Goal: Information Seeking & Learning: Learn about a topic

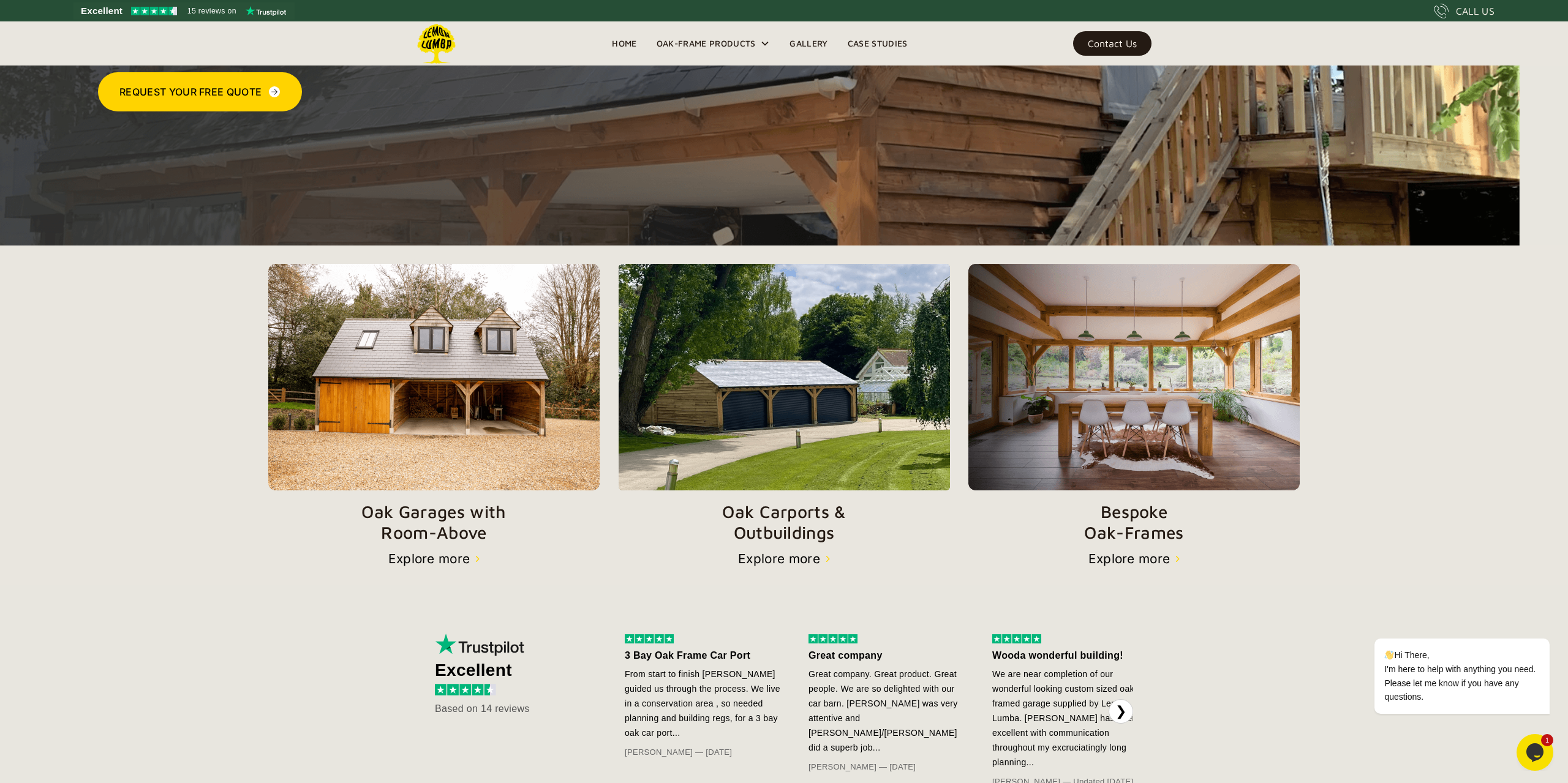
scroll to position [261, 0]
click at [827, 397] on img at bounding box center [784, 376] width 332 height 226
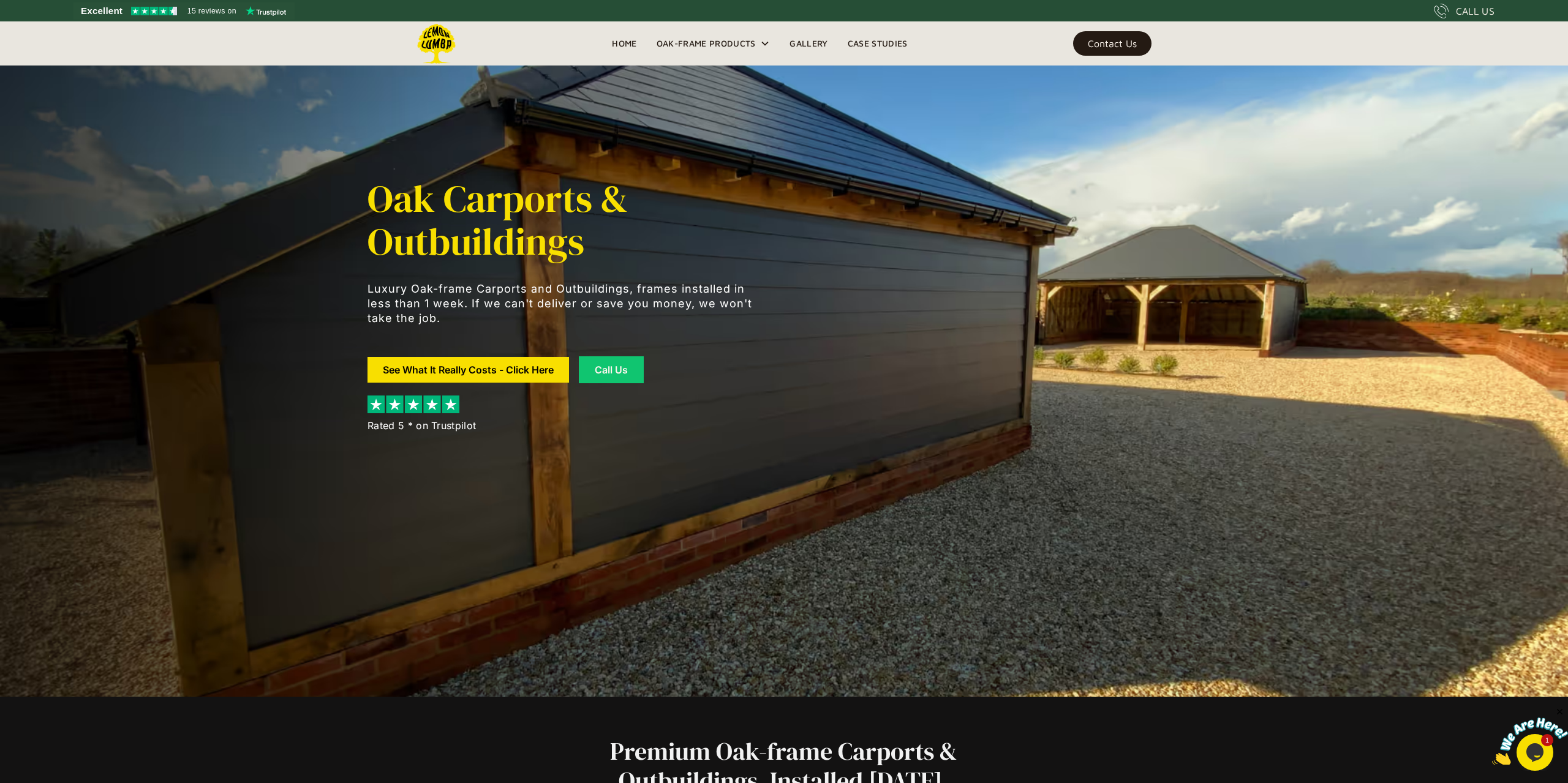
scroll to position [87, 0]
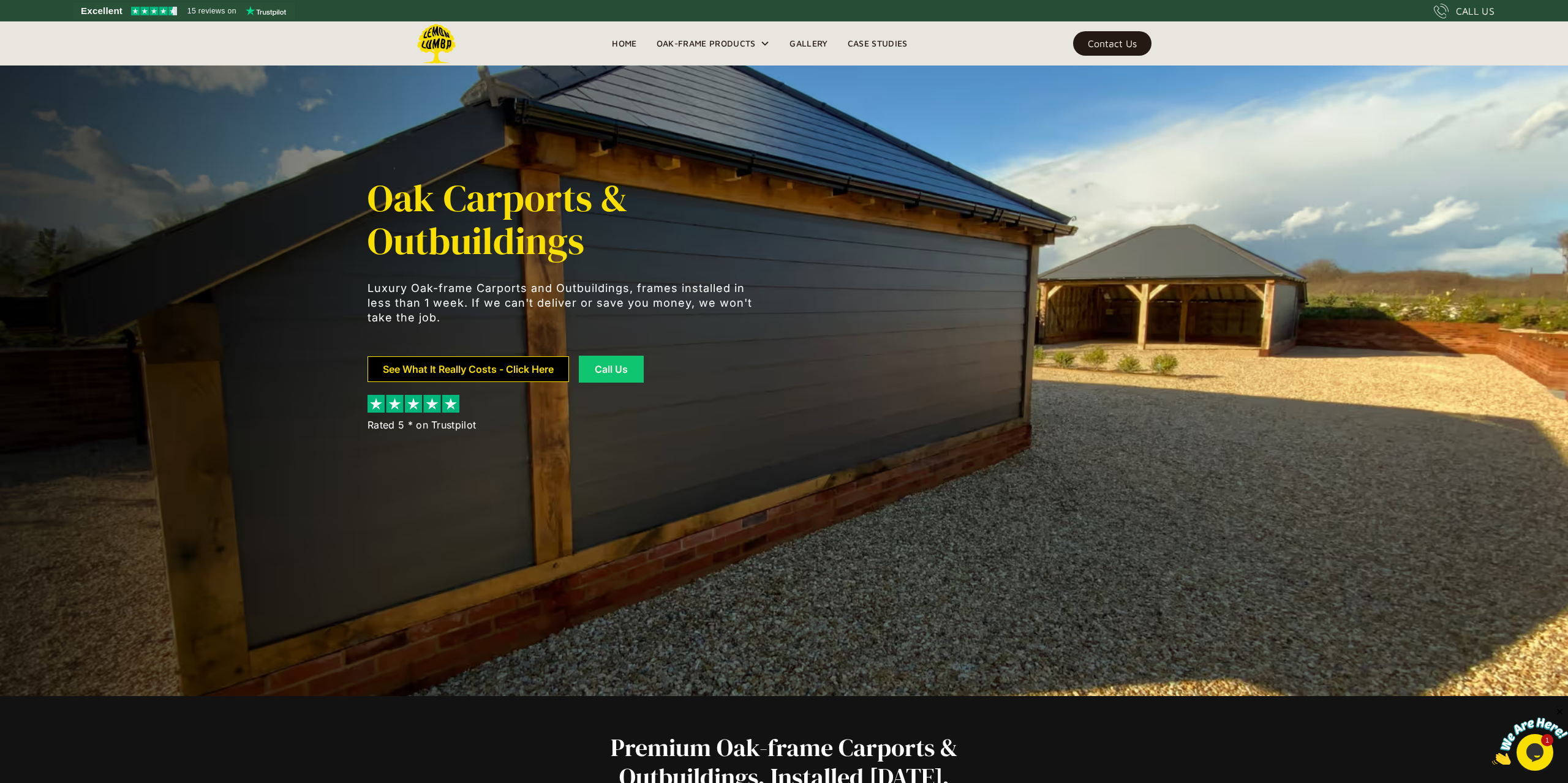
click at [501, 372] on link "See What It Really Costs - Click Here" at bounding box center [468, 369] width 201 height 26
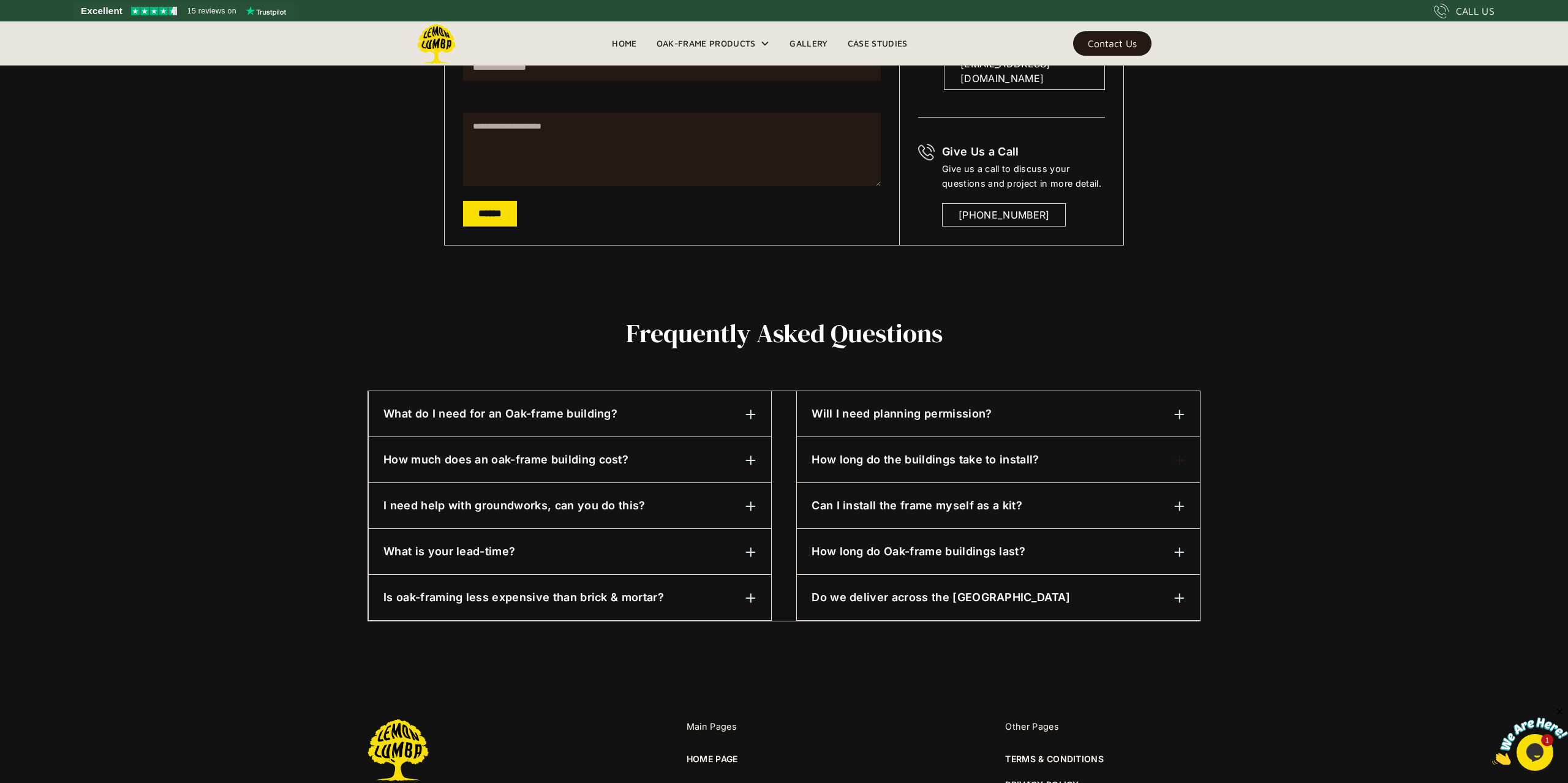
scroll to position [348, 0]
click at [952, 419] on h6 "Will I need planning permission?" at bounding box center [901, 413] width 180 height 16
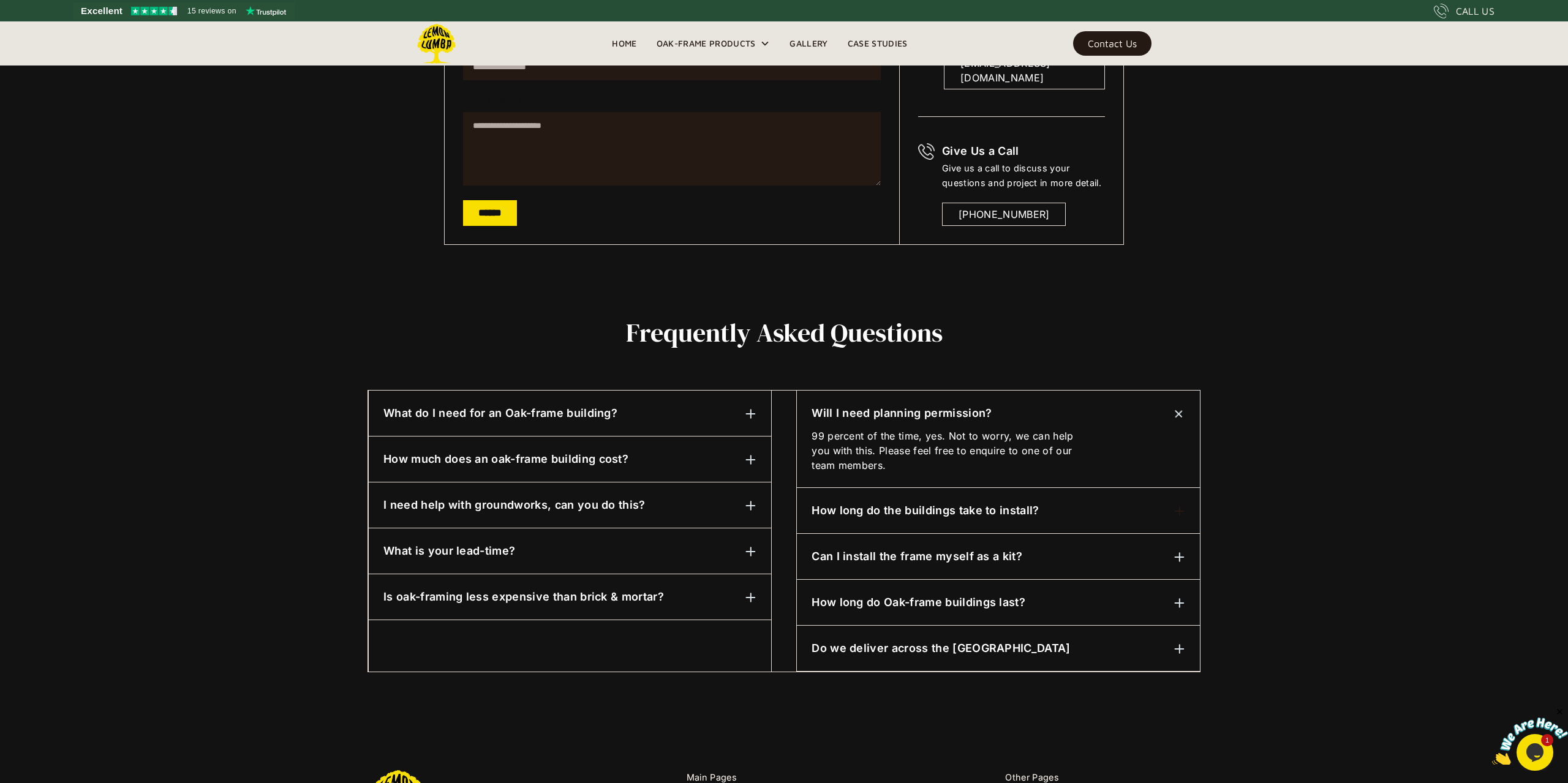
click at [1051, 516] on div "How long do the buildings take to install?" at bounding box center [998, 510] width 373 height 16
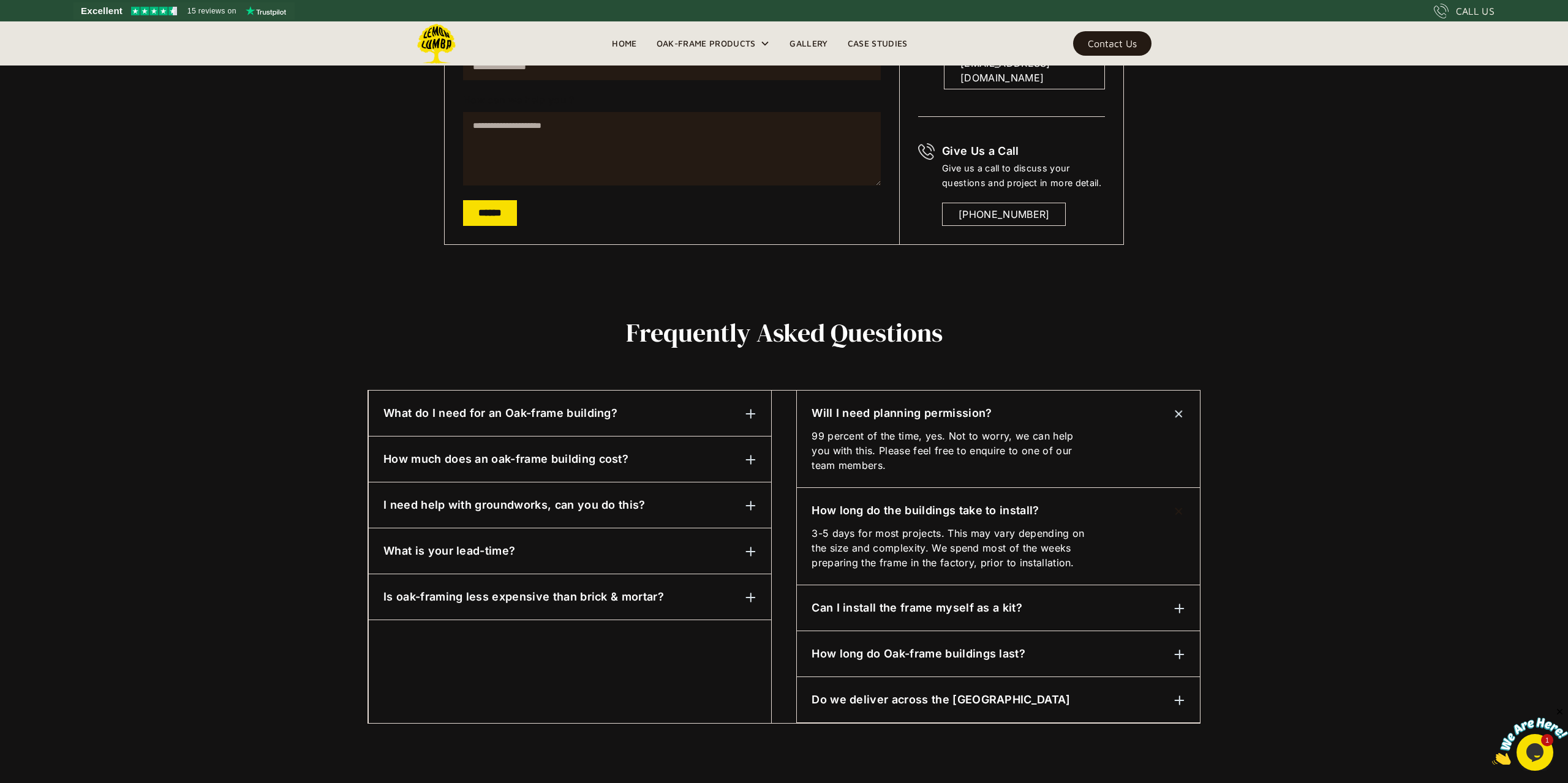
click at [965, 616] on div "Can I install the frame myself as a kit? Absolutely. However, we always recomme…" at bounding box center [998, 608] width 403 height 46
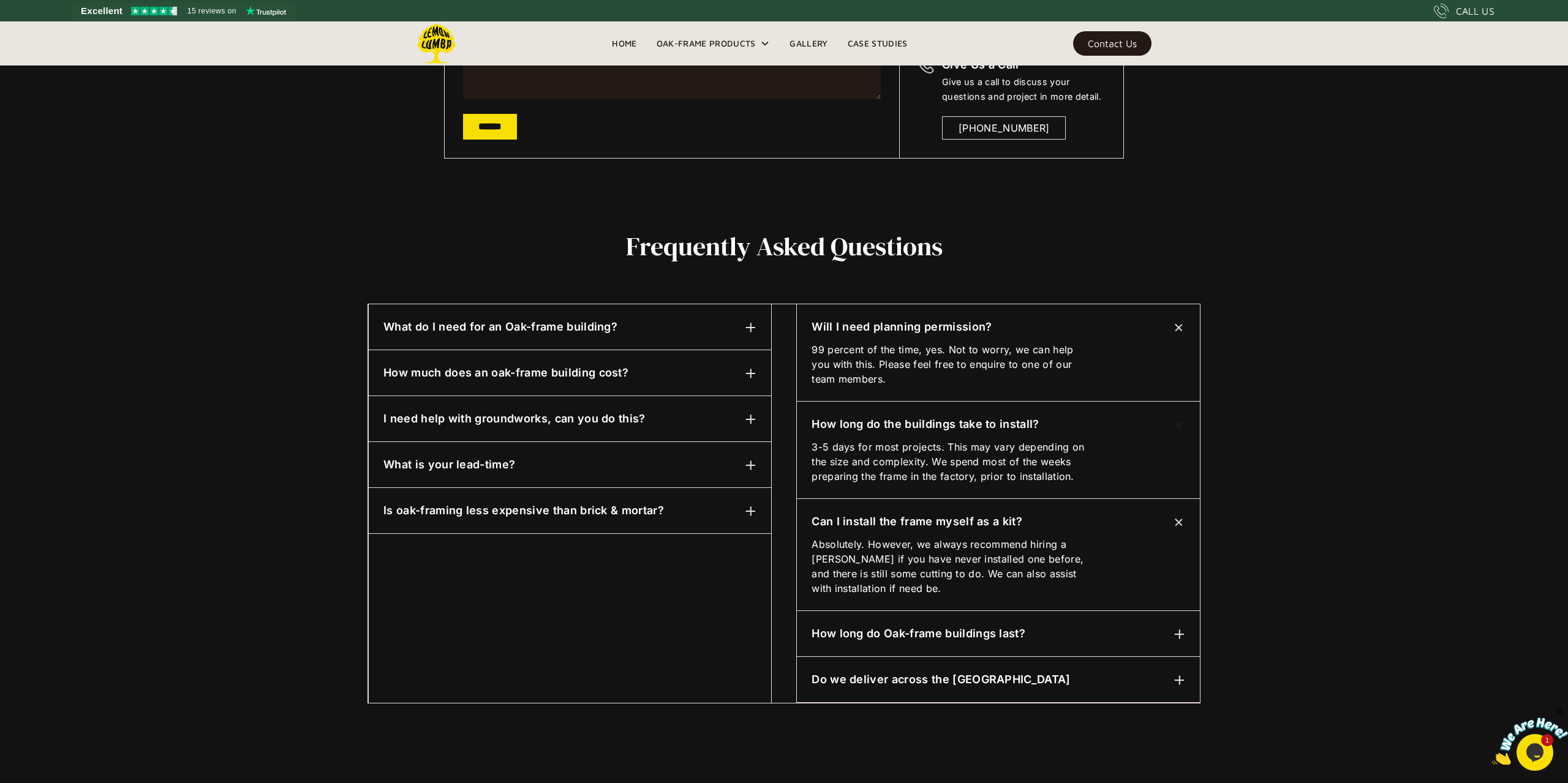
scroll to position [434, 0]
click at [1038, 643] on div "How long do Oak-frame buildings last? Traditional green oak framing is a centur…" at bounding box center [998, 633] width 403 height 46
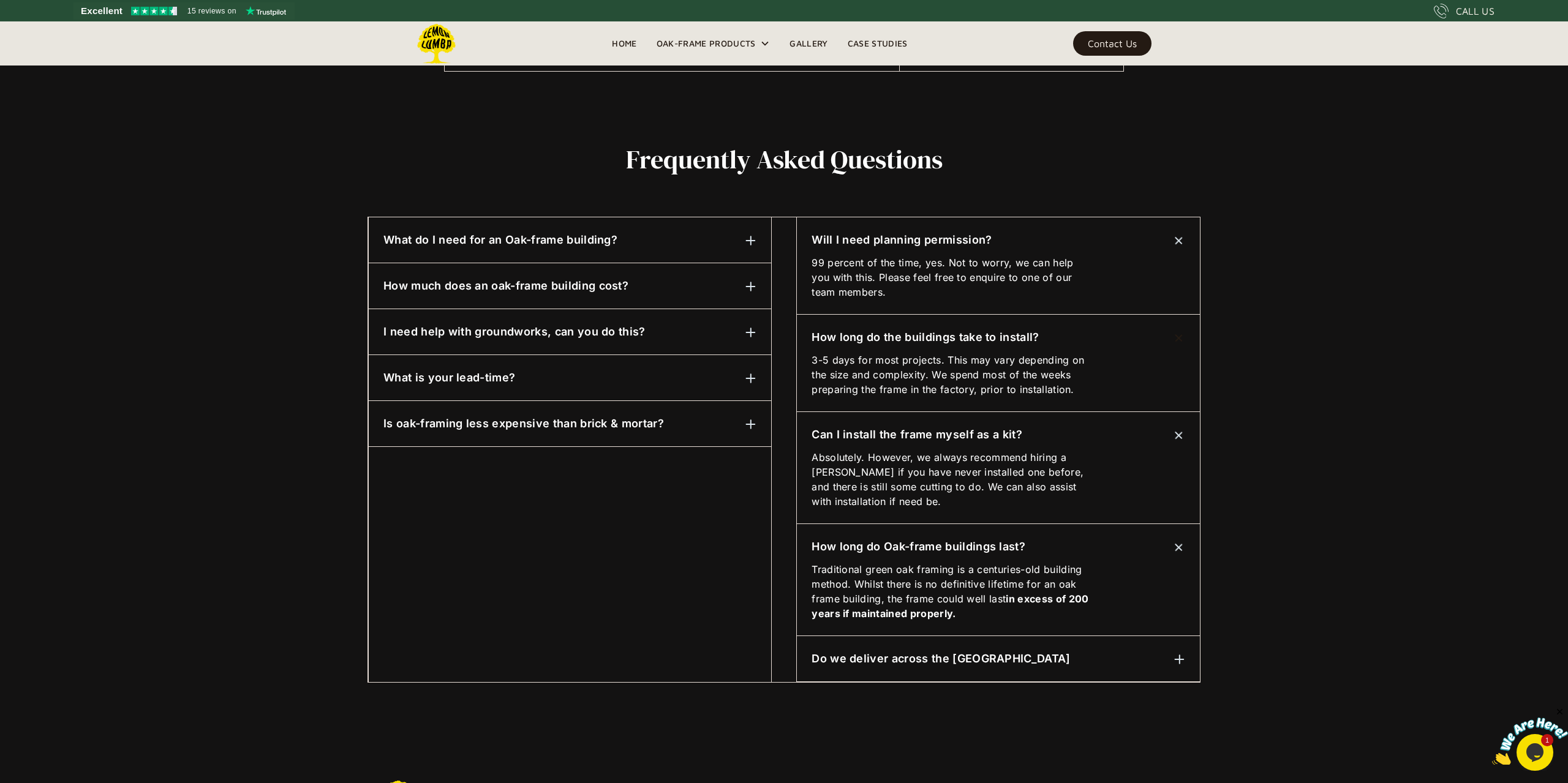
scroll to position [521, 0]
click at [977, 661] on div "Do we deliver across the UK" at bounding box center [998, 657] width 373 height 16
click at [602, 370] on div "What is your lead-time?" at bounding box center [570, 377] width 373 height 16
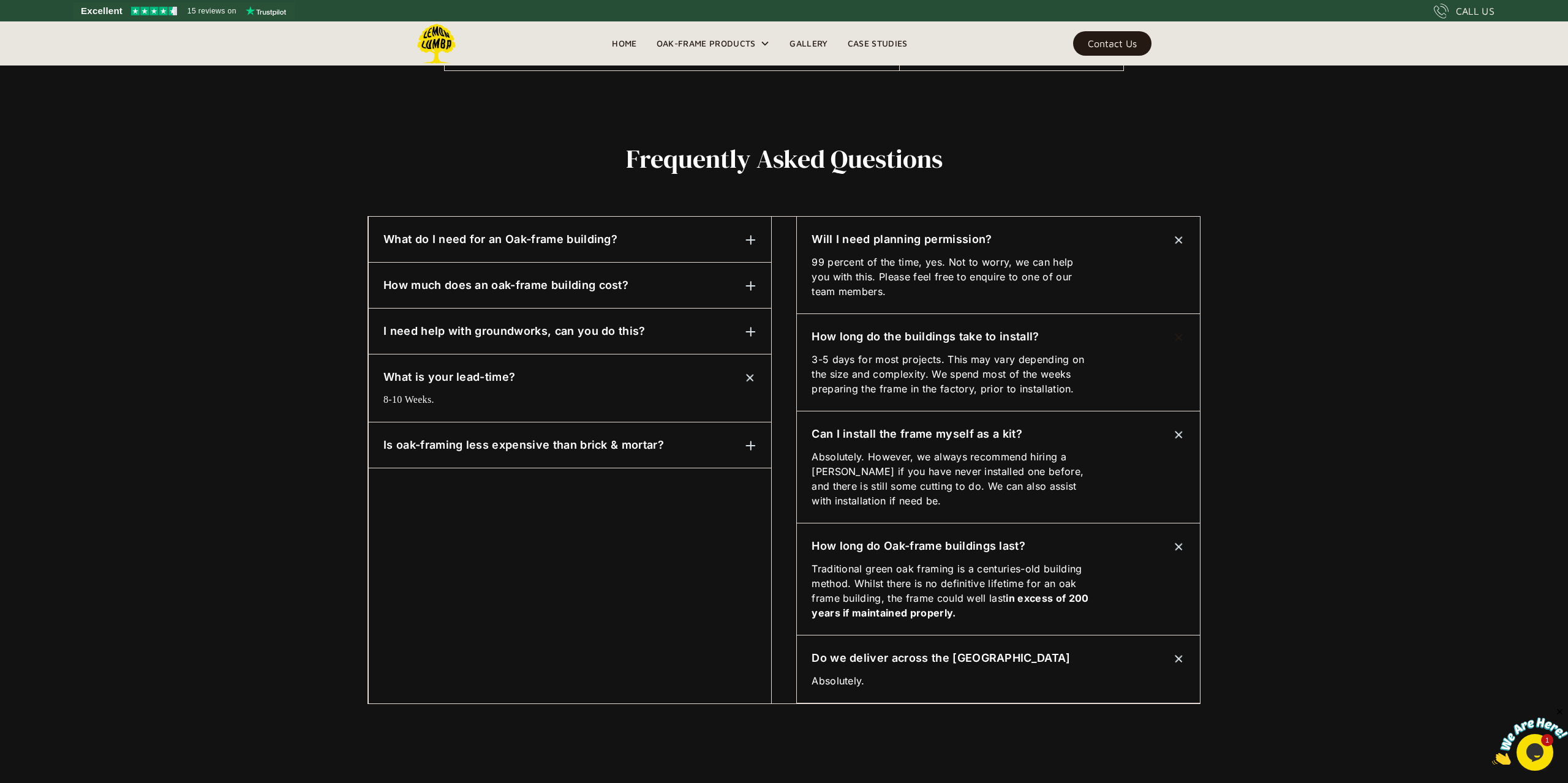
click at [632, 379] on div "What is your lead-time?" at bounding box center [570, 377] width 373 height 16
click at [653, 336] on div "I need help with groundworks, can you do this?" at bounding box center [570, 331] width 373 height 16
click at [684, 336] on div "I need help with groundworks, can you do this?" at bounding box center [570, 331] width 373 height 16
click at [654, 283] on div "How much does an oak-frame building cost?" at bounding box center [570, 285] width 373 height 16
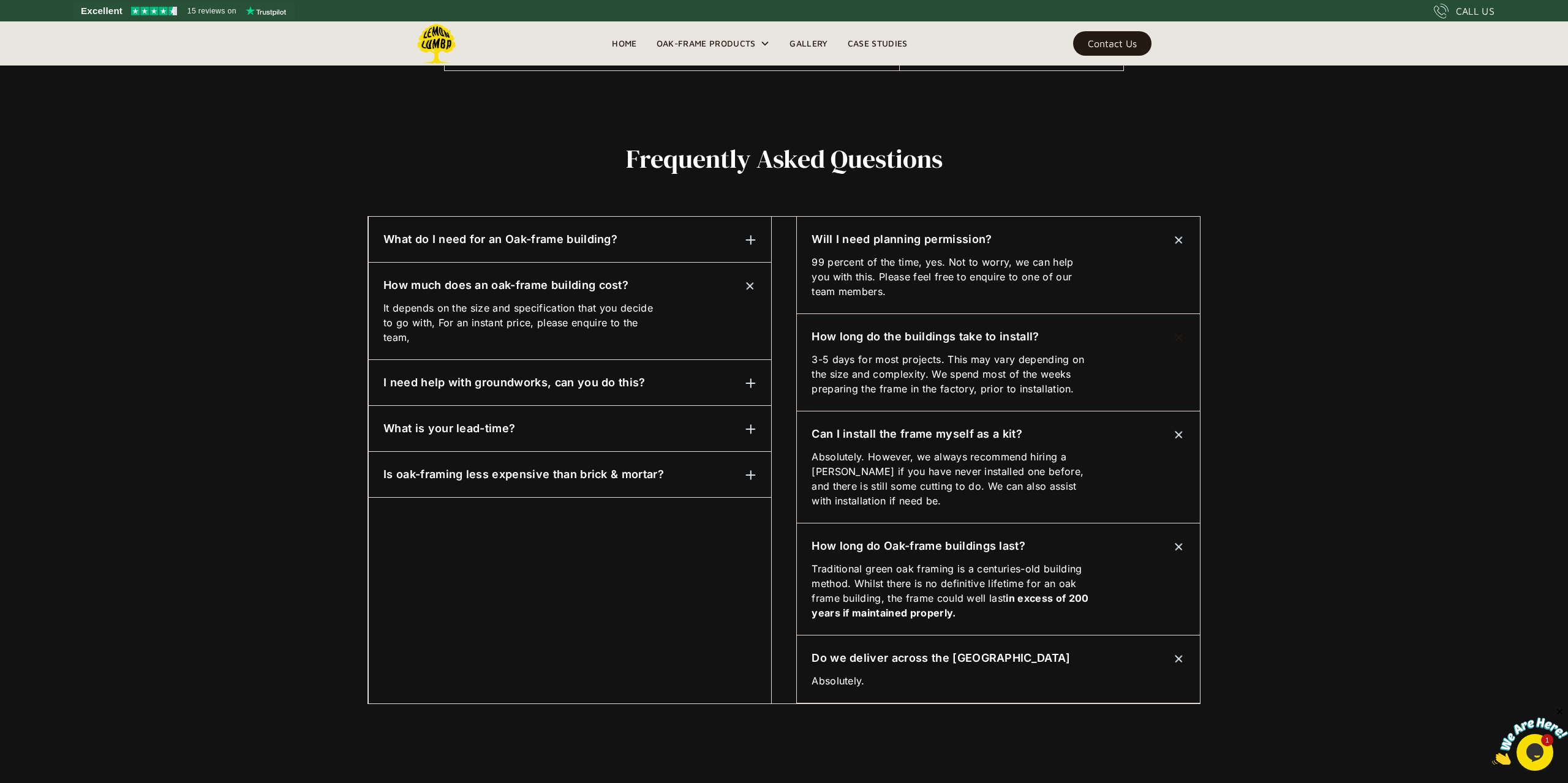
click at [658, 292] on div "How much does an oak-frame building cost?" at bounding box center [570, 285] width 373 height 16
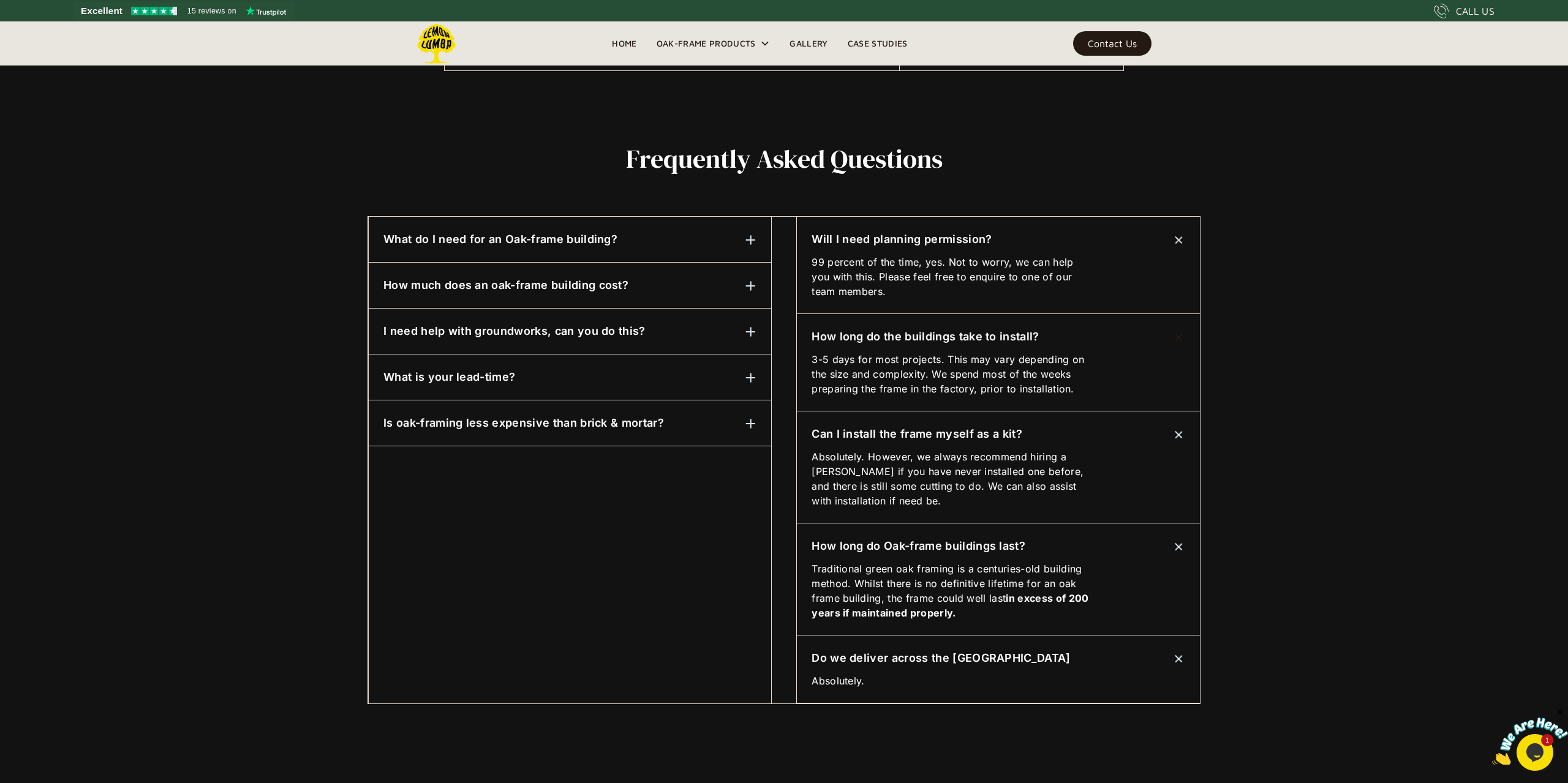
click at [626, 243] on div "What do I need for an Oak-frame building?" at bounding box center [570, 239] width 373 height 16
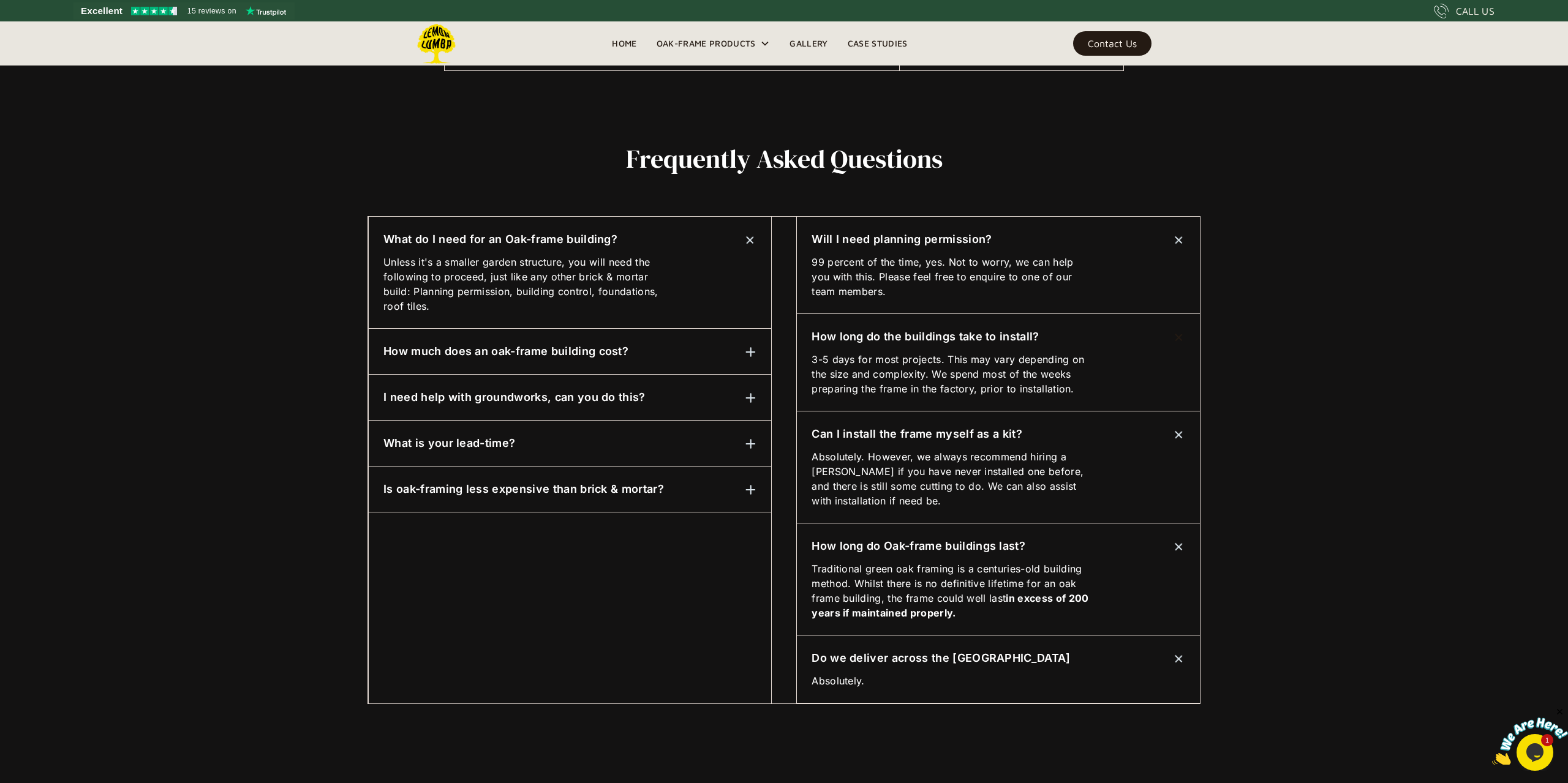
click at [539, 493] on h6 "Is oak-framing less expensive than brick & mortar?" at bounding box center [524, 489] width 280 height 16
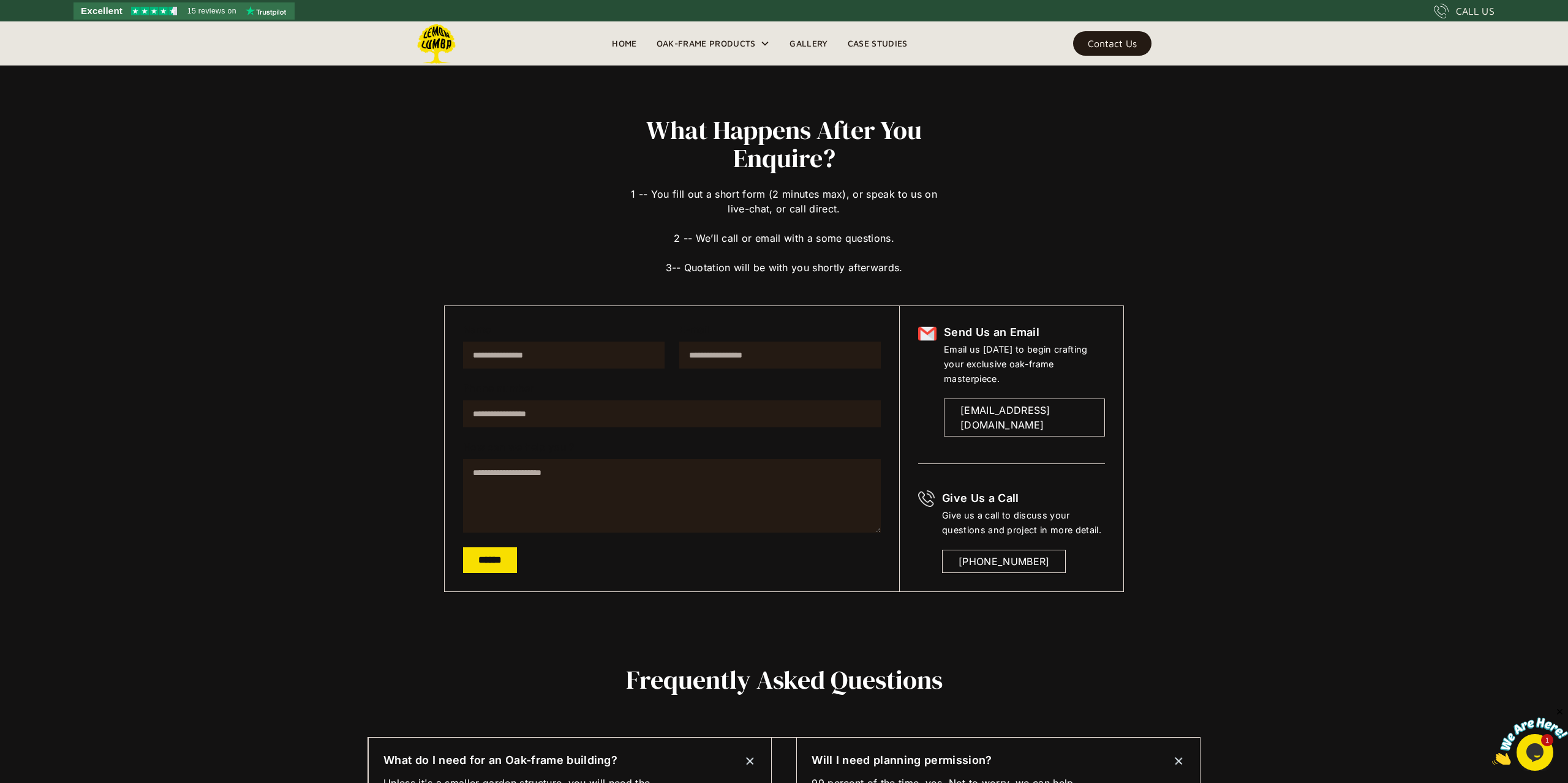
scroll to position [0, 0]
click at [437, 28] on img at bounding box center [436, 44] width 40 height 40
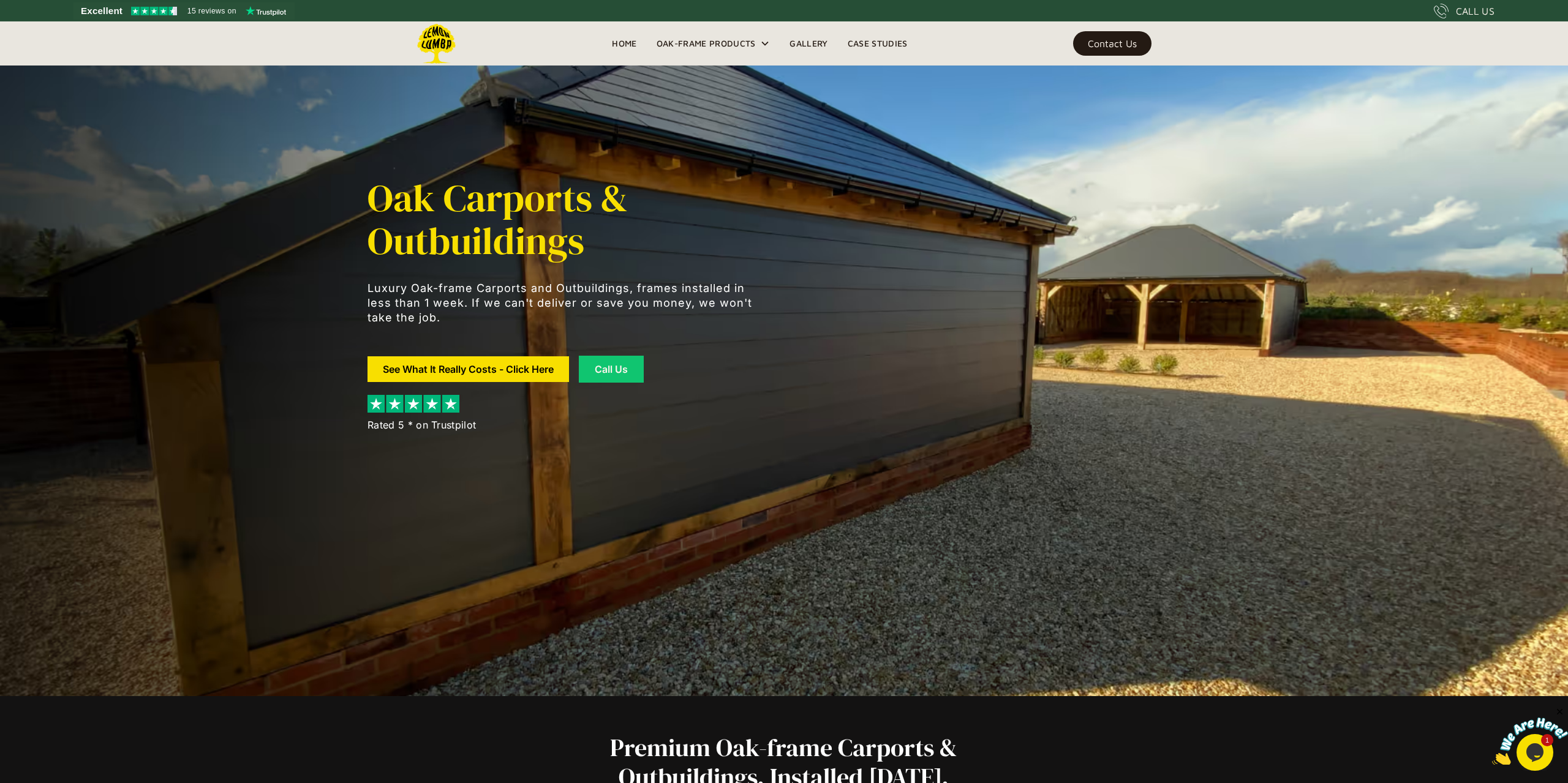
click at [435, 37] on img at bounding box center [436, 44] width 40 height 40
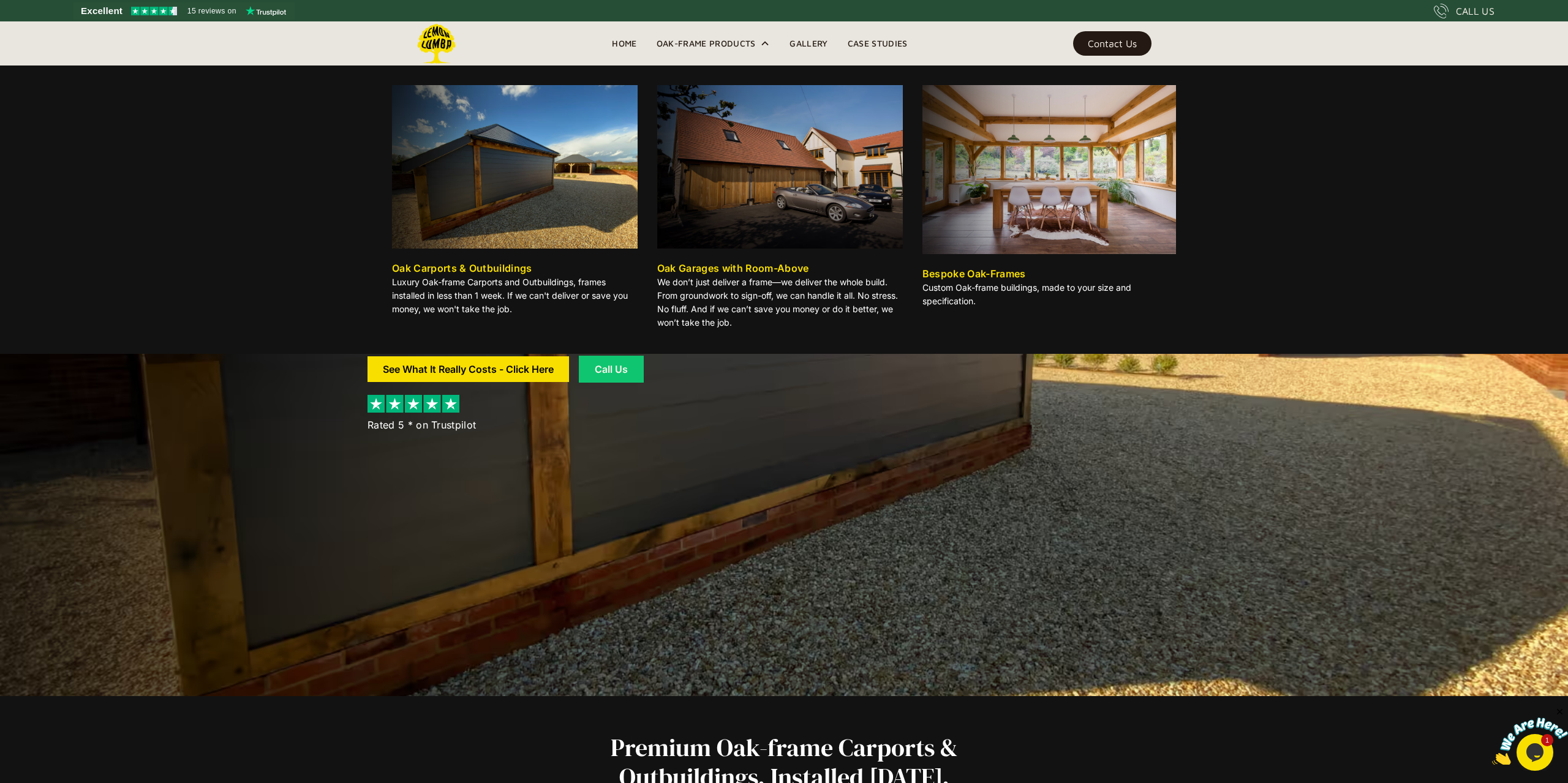
click at [1086, 230] on img at bounding box center [1049, 169] width 254 height 169
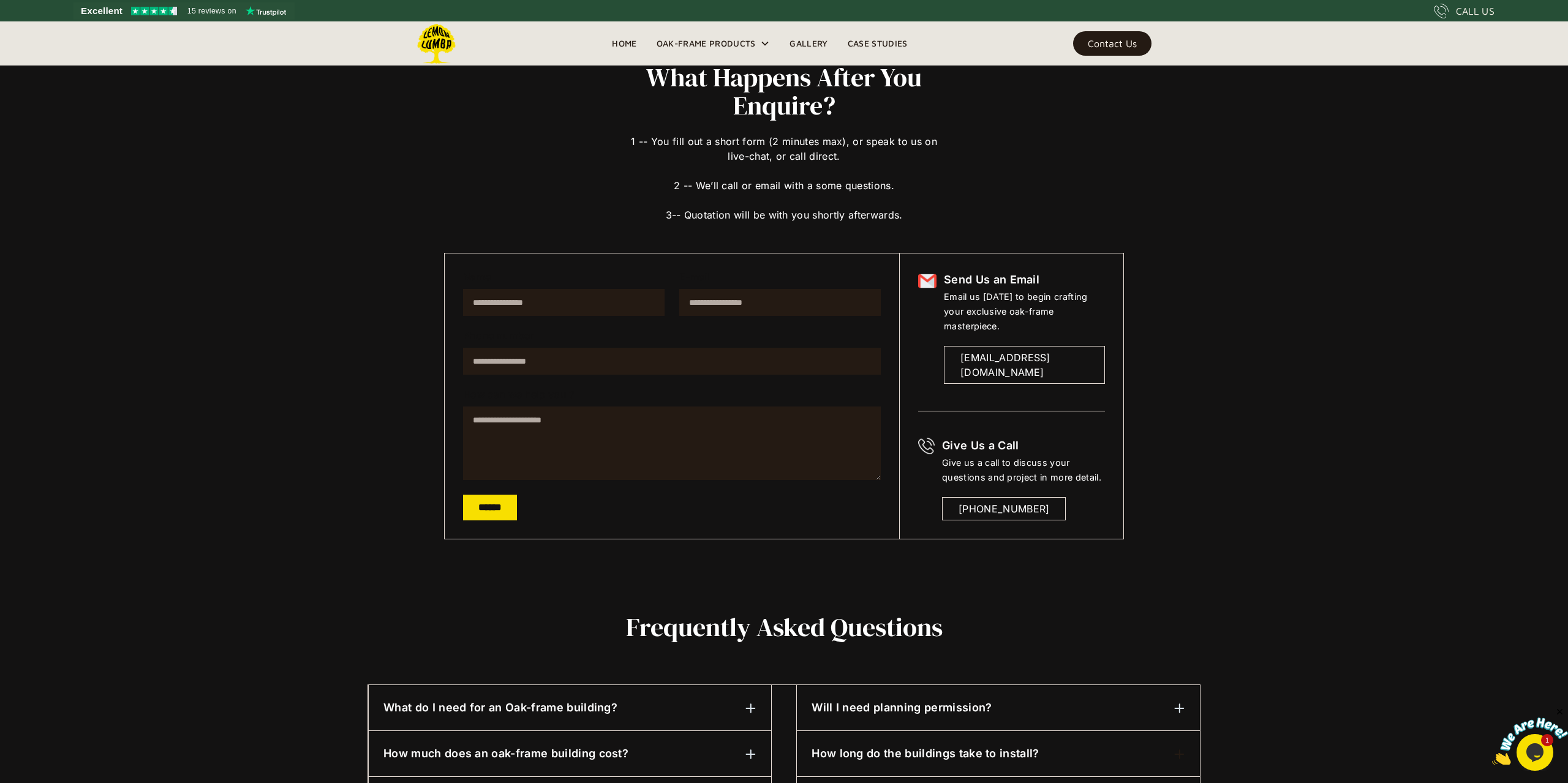
scroll to position [48, 0]
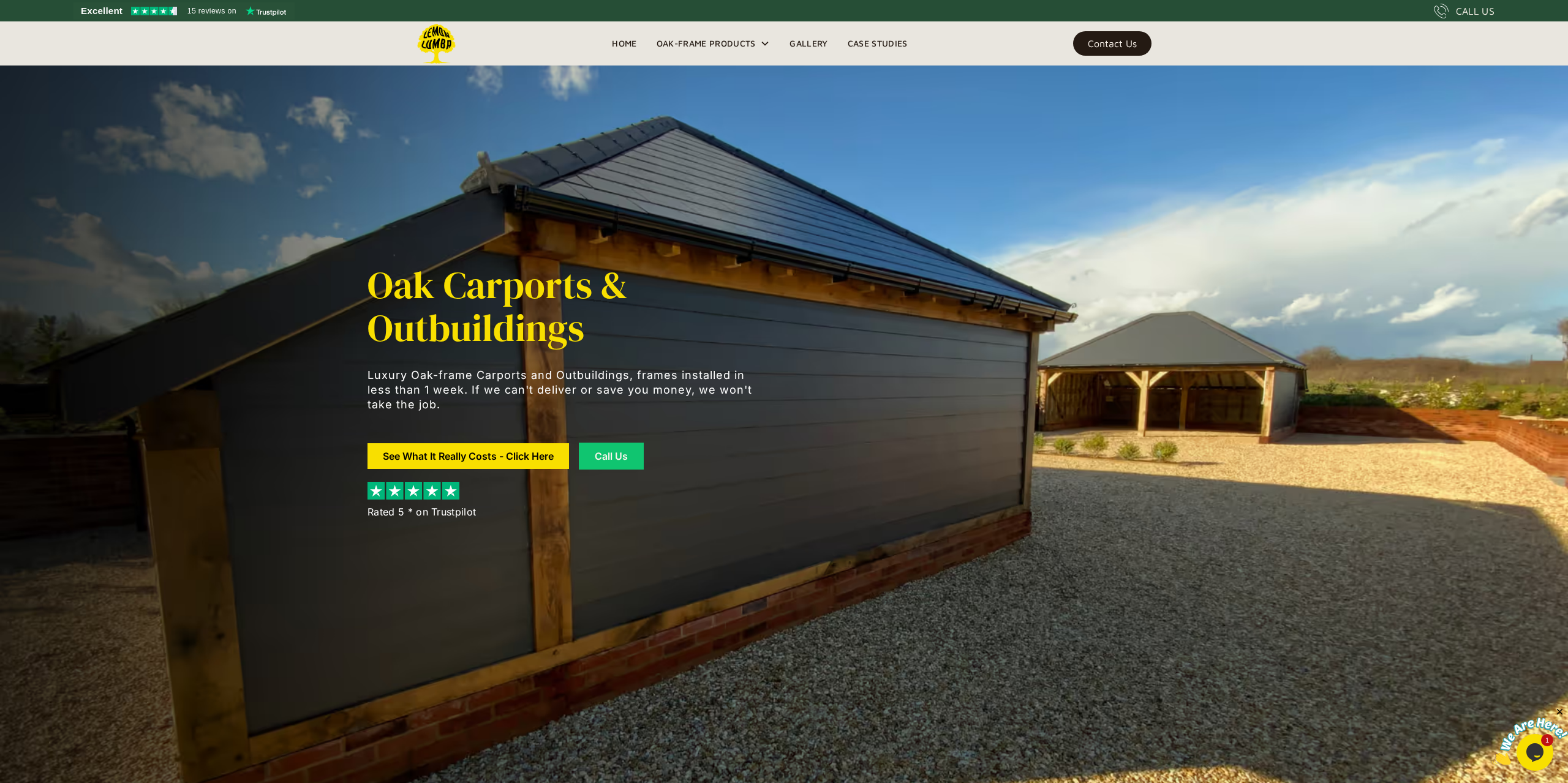
click at [872, 40] on link "Case Studies" at bounding box center [877, 43] width 80 height 18
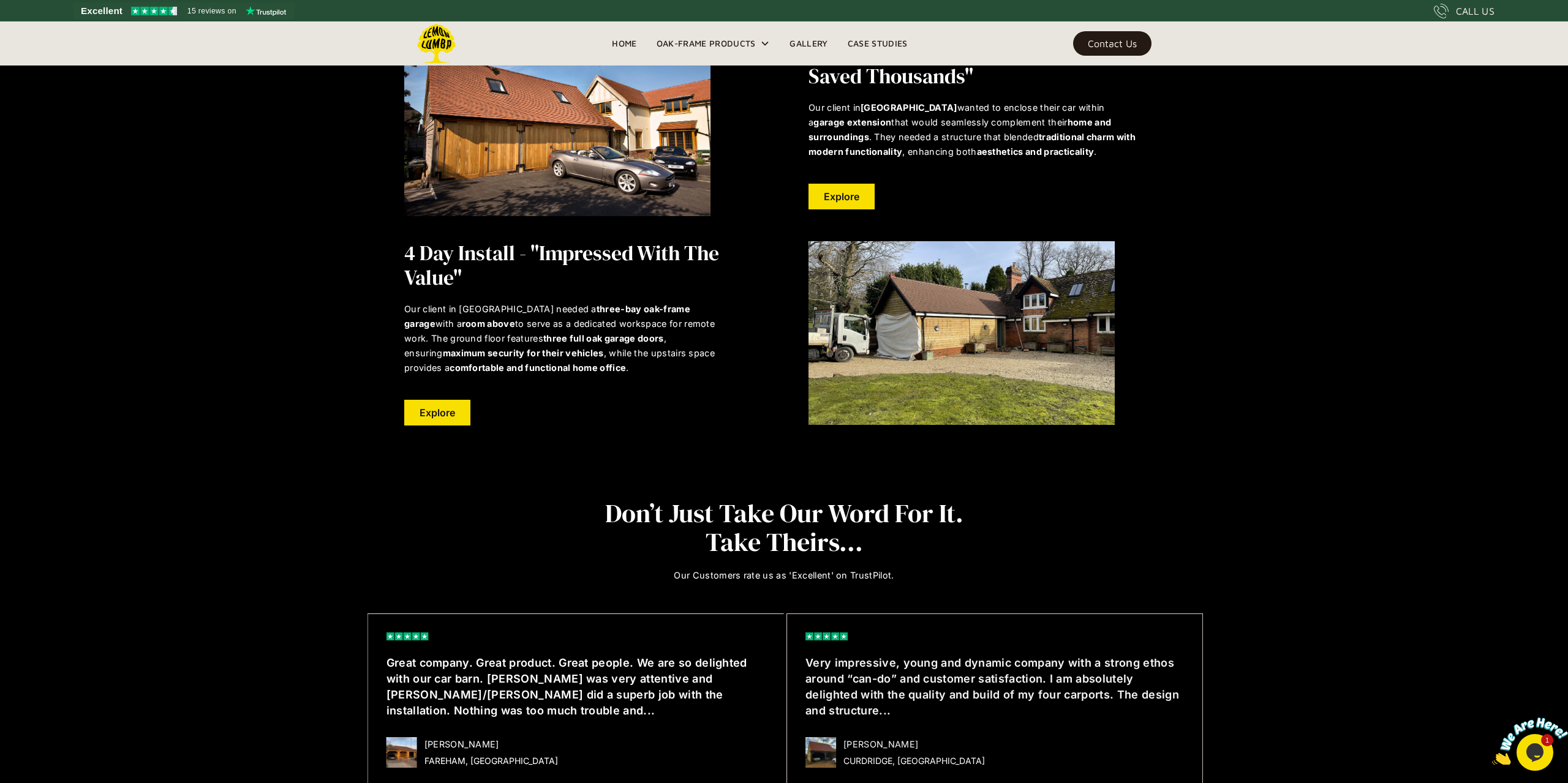
scroll to position [2694, 0]
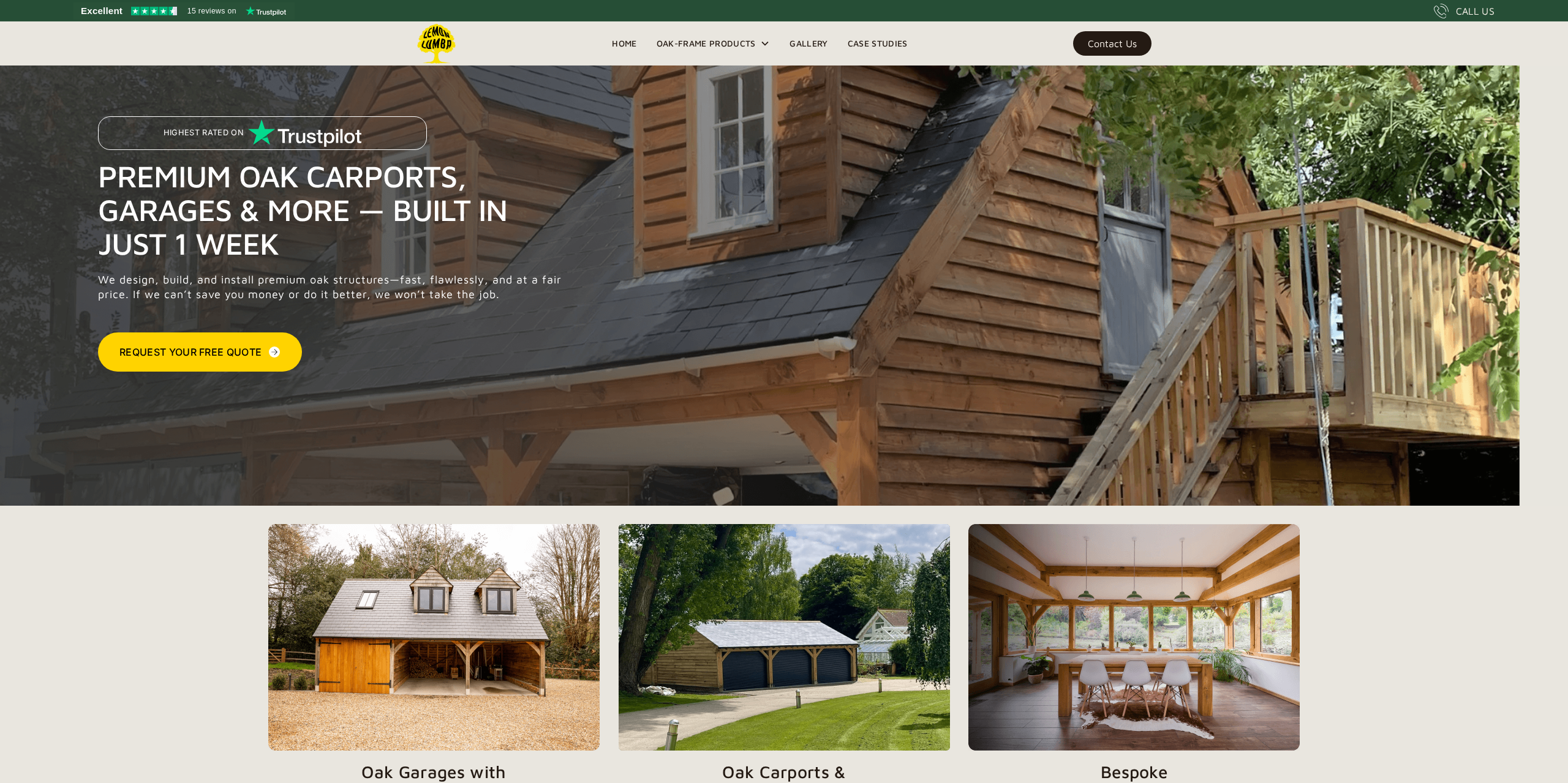
scroll to position [261, 0]
